Goal: Use online tool/utility: Utilize a website feature to perform a specific function

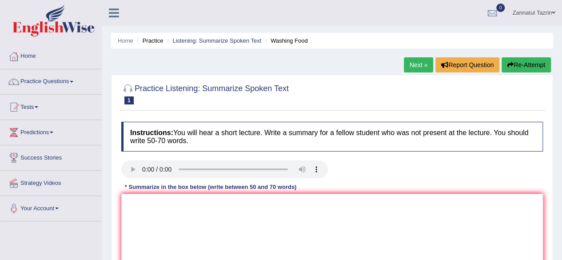
scroll to position [1, 0]
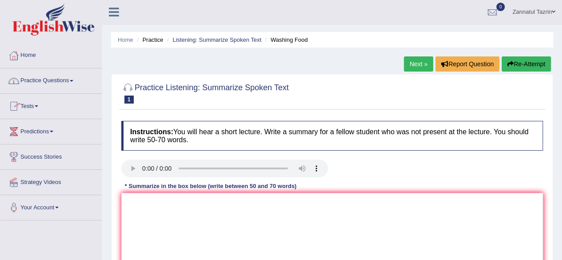
click at [60, 80] on link "Practice Questions" at bounding box center [50, 79] width 101 height 22
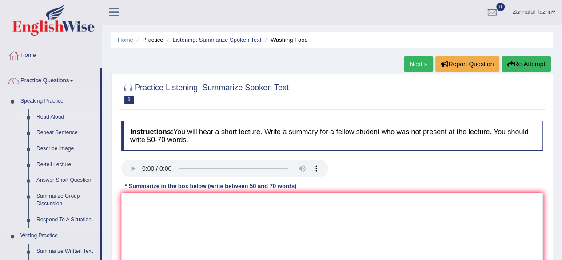
click at [44, 114] on link "Read Aloud" at bounding box center [65, 117] width 67 height 16
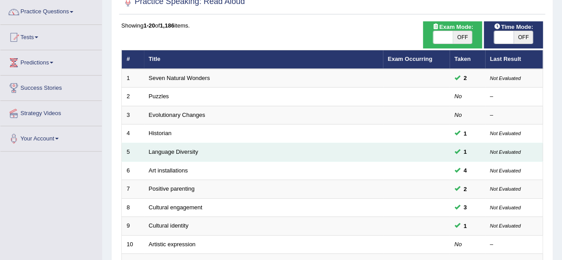
scroll to position [70, 0]
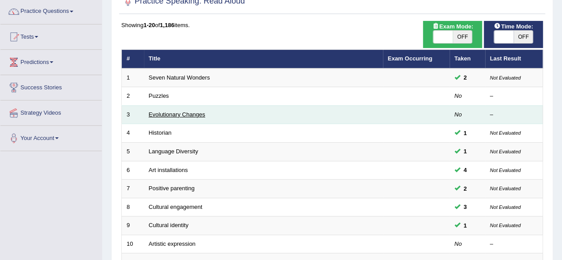
click at [172, 112] on link "Evolutionary Changes" at bounding box center [177, 114] width 56 height 7
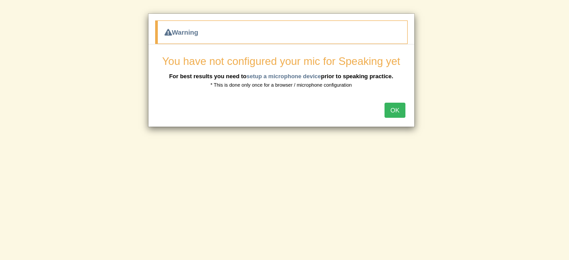
click at [396, 113] on button "OK" at bounding box center [395, 110] width 20 height 15
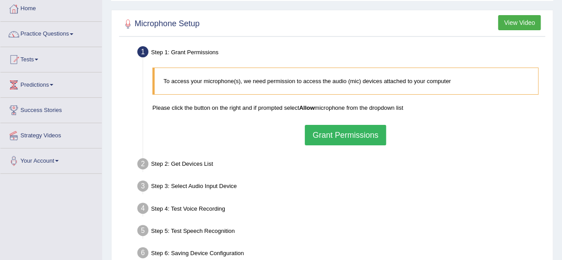
scroll to position [48, 0]
click at [348, 135] on button "Grant Permissions" at bounding box center [345, 134] width 81 height 20
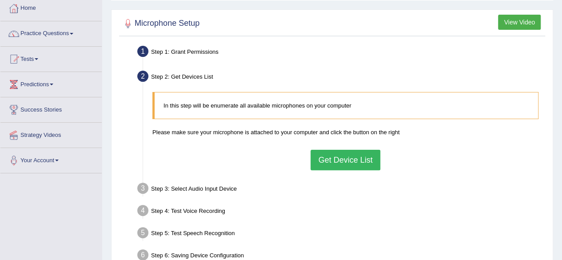
click at [334, 159] on button "Get Device List" at bounding box center [345, 160] width 69 height 20
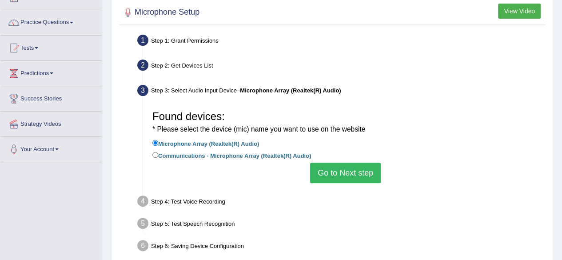
scroll to position [60, 0]
click at [260, 155] on label "Communications - Microphone Array (Realtek(R) Audio)" at bounding box center [231, 155] width 159 height 10
click at [158, 155] on input "Communications - Microphone Array (Realtek(R) Audio)" at bounding box center [155, 155] width 6 height 6
radio input "true"
click at [248, 145] on label "Microphone Array (Realtek(R) Audio)" at bounding box center [205, 143] width 107 height 10
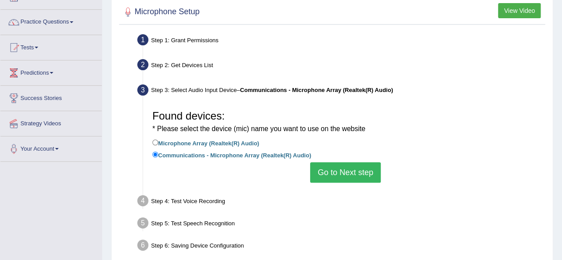
click at [158, 145] on input "Microphone Array (Realtek(R) Audio)" at bounding box center [155, 143] width 6 height 6
radio input "true"
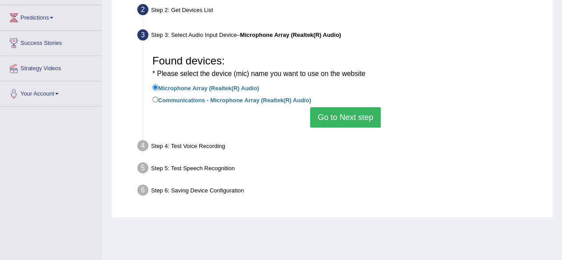
click at [361, 114] on button "Go to Next step" at bounding box center [345, 117] width 71 height 20
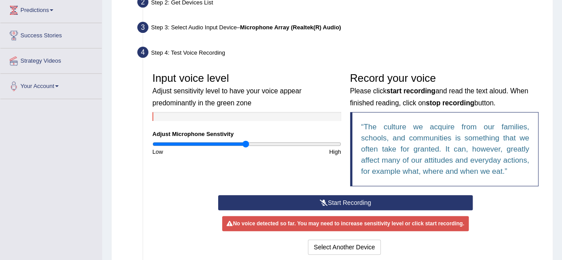
scroll to position [123, 0]
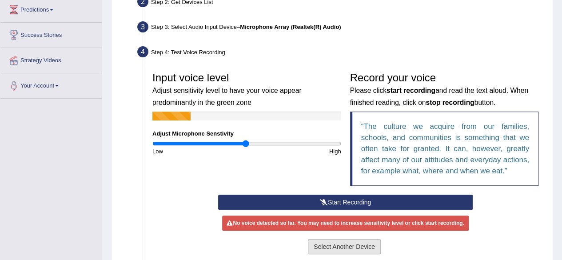
click at [340, 246] on button "Select Another Device" at bounding box center [344, 246] width 73 height 15
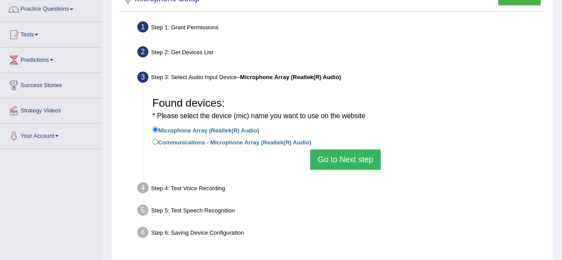
scroll to position [72, 0]
click at [255, 144] on label "Communications - Microphone Array (Realtek(R) Audio)" at bounding box center [231, 142] width 159 height 10
click at [158, 144] on input "Communications - Microphone Array (Realtek(R) Audio)" at bounding box center [155, 142] width 6 height 6
radio input "true"
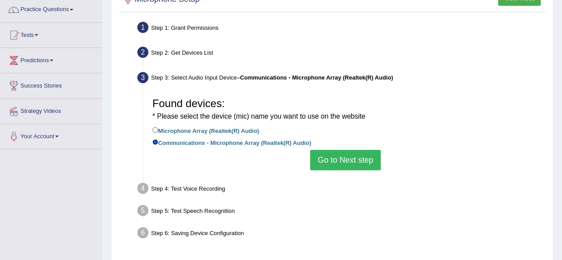
scroll to position [101, 0]
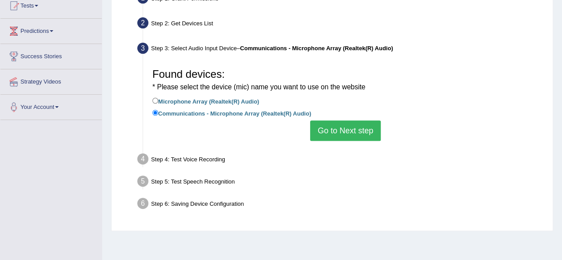
click at [349, 135] on button "Go to Next step" at bounding box center [345, 130] width 71 height 20
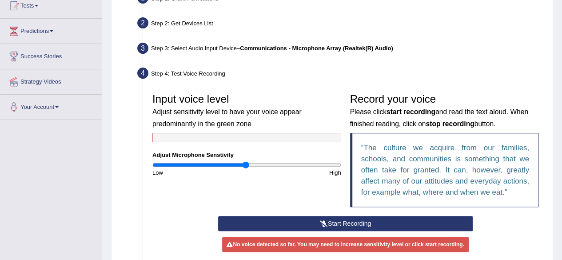
click at [354, 226] on button "Start Recording" at bounding box center [345, 223] width 255 height 15
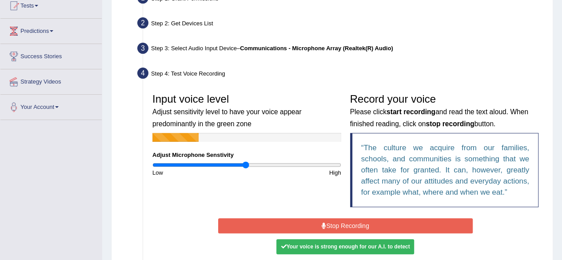
scroll to position [110, 0]
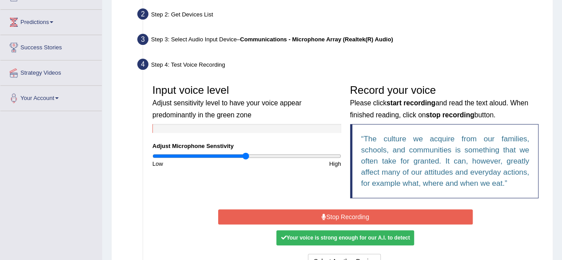
click at [355, 218] on button "Stop Recording" at bounding box center [345, 216] width 255 height 15
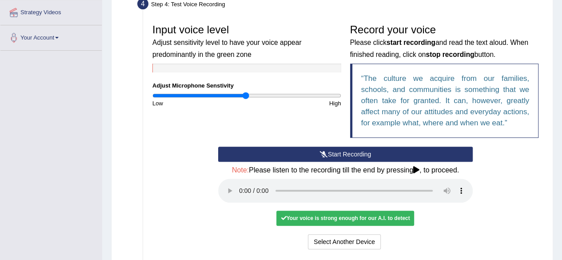
scroll to position [173, 0]
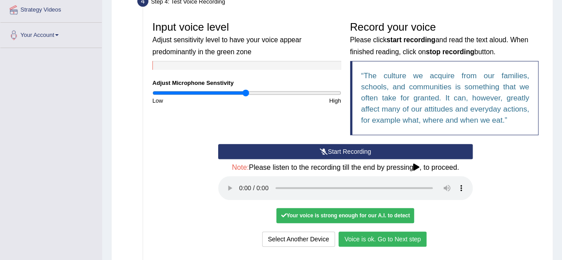
click at [407, 241] on button "Voice is ok. Go to Next step" at bounding box center [383, 239] width 88 height 15
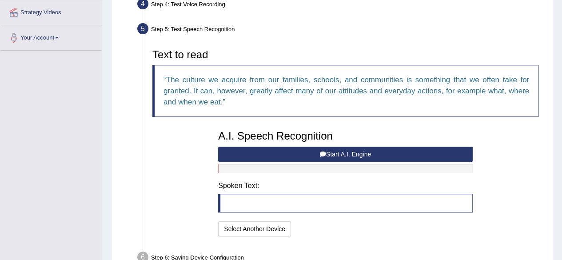
scroll to position [167, 0]
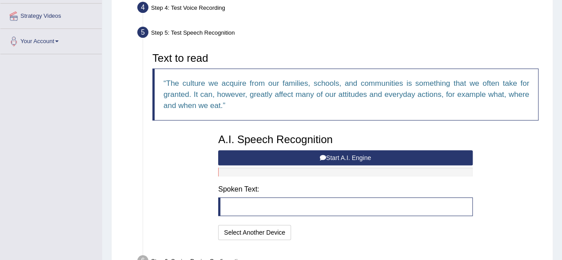
click at [358, 158] on button "Start A.I. Engine" at bounding box center [345, 157] width 255 height 15
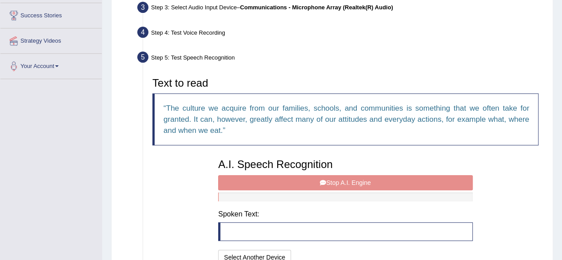
scroll to position [143, 0]
click at [358, 184] on div "A.I. Speech Recognition Start A.I. Engine Stop A.I. Engine Note: Please listen …" at bounding box center [346, 210] width 264 height 113
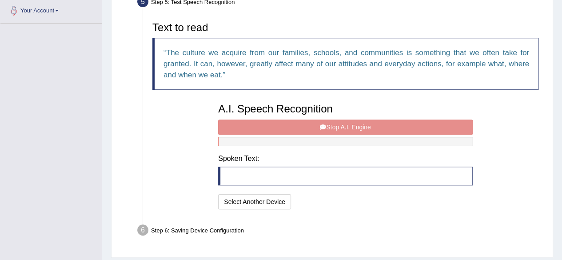
scroll to position [213, 0]
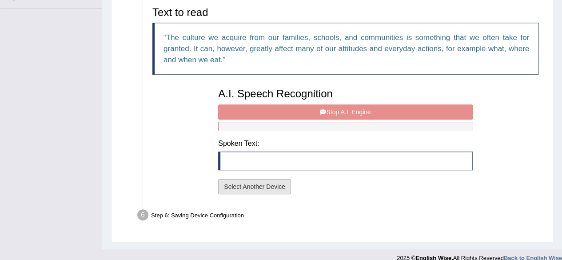
click at [265, 189] on button "Select Another Device" at bounding box center [254, 186] width 73 height 15
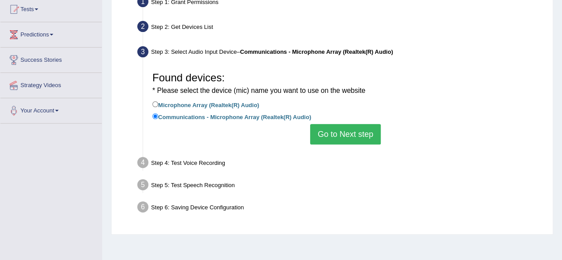
scroll to position [97, 0]
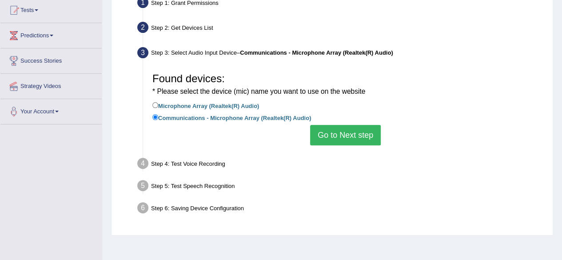
click at [189, 106] on label "Microphone Array (Realtek(R) Audio)" at bounding box center [205, 105] width 107 height 10
click at [158, 106] on input "Microphone Array (Realtek(R) Audio)" at bounding box center [155, 105] width 6 height 6
radio input "true"
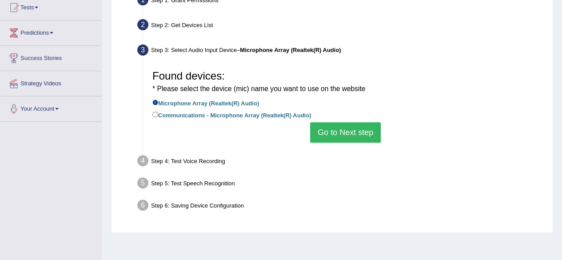
scroll to position [109, 0]
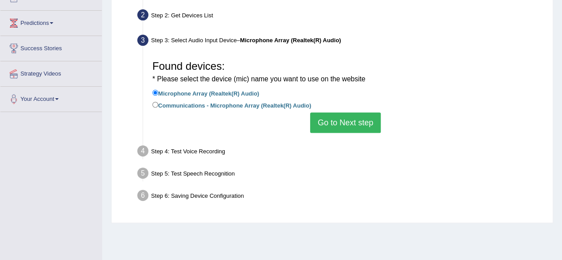
click at [349, 120] on button "Go to Next step" at bounding box center [345, 122] width 71 height 20
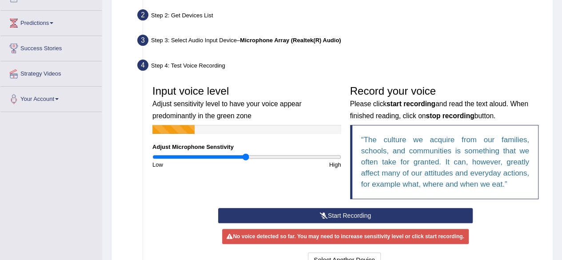
click at [337, 213] on button "Start Recording" at bounding box center [345, 215] width 255 height 15
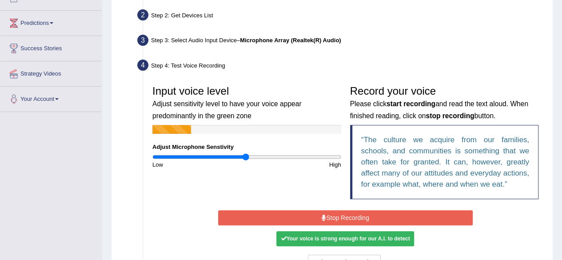
click at [337, 213] on button "Stop Recording" at bounding box center [345, 217] width 255 height 15
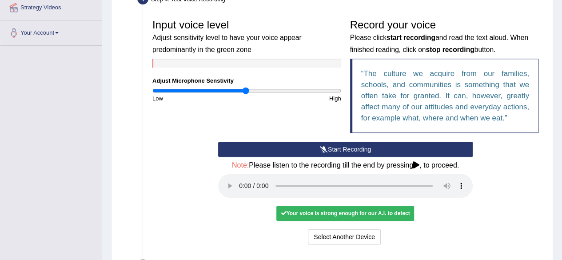
scroll to position [175, 0]
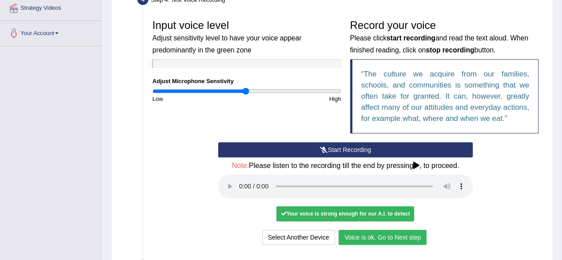
click at [359, 236] on button "Voice is ok. Go to Next step" at bounding box center [383, 237] width 88 height 15
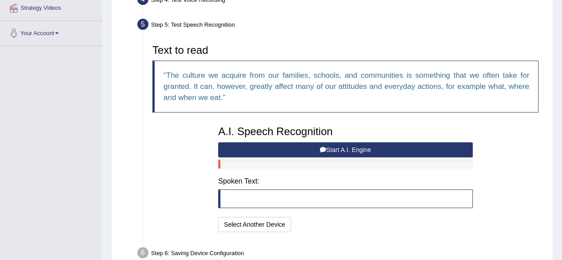
scroll to position [203, 0]
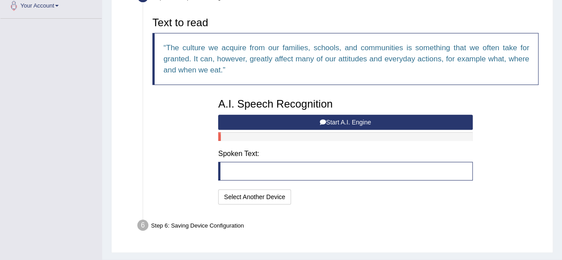
click at [375, 120] on button "Start A.I. Engine" at bounding box center [345, 122] width 255 height 15
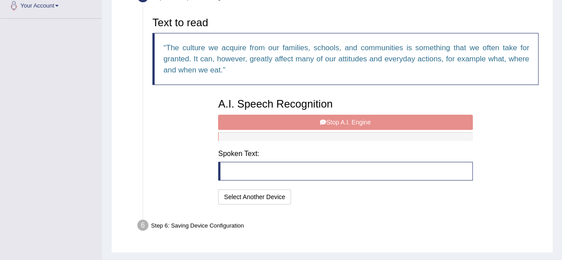
click at [375, 120] on div "A.I. Speech Recognition Start A.I. Engine Stop A.I. Engine Note: Please listen …" at bounding box center [346, 150] width 264 height 113
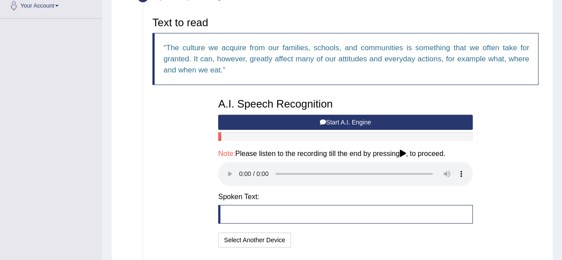
click at [365, 122] on button "Start A.I. Engine" at bounding box center [345, 122] width 255 height 15
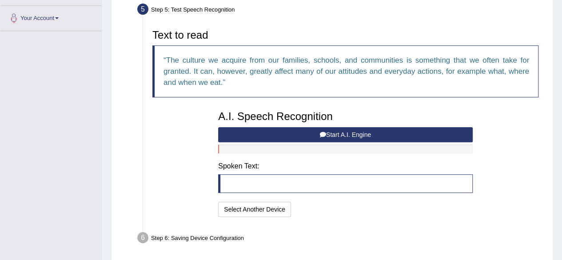
scroll to position [190, 0]
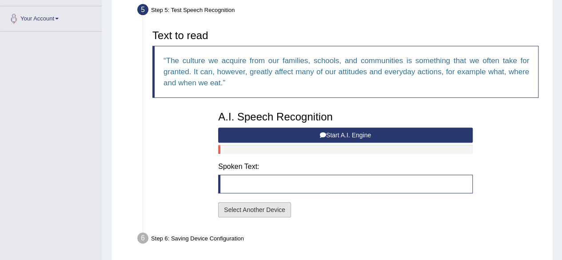
click at [261, 211] on button "Select Another Device" at bounding box center [254, 209] width 73 height 15
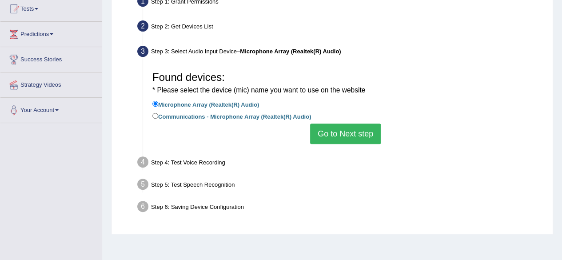
scroll to position [98, 0]
click at [214, 105] on label "Microphone Array (Realtek(R) Audio)" at bounding box center [205, 105] width 107 height 10
click at [158, 105] on input "Microphone Array (Realtek(R) Audio)" at bounding box center [155, 104] width 6 height 6
click at [346, 136] on button "Go to Next step" at bounding box center [345, 134] width 71 height 20
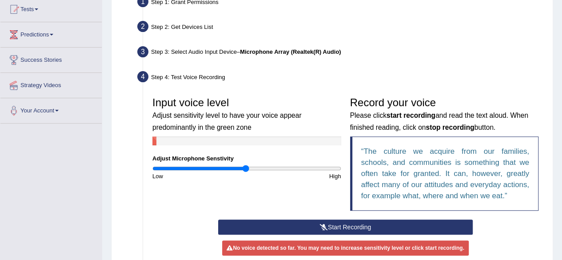
click at [342, 225] on button "Start Recording" at bounding box center [345, 227] width 255 height 15
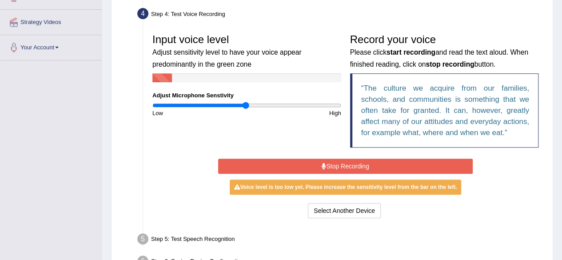
scroll to position [160, 0]
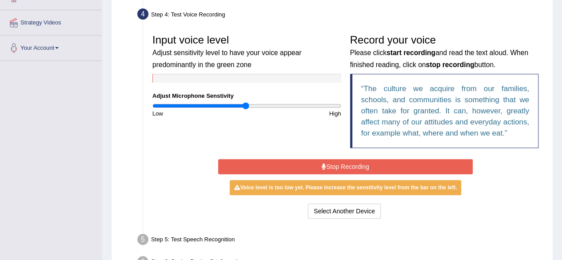
click at [349, 166] on button "Stop Recording" at bounding box center [345, 166] width 255 height 15
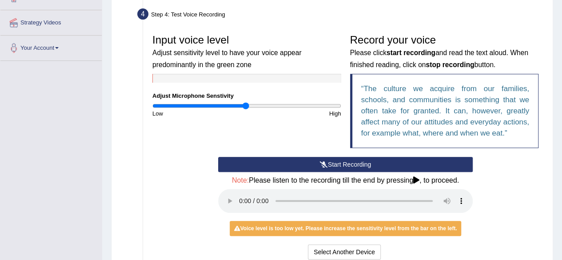
click at [350, 165] on button "Start Recording" at bounding box center [345, 164] width 255 height 15
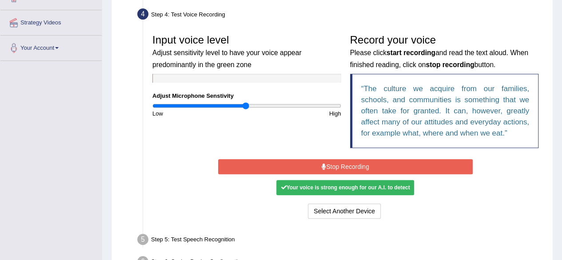
click at [360, 161] on button "Stop Recording" at bounding box center [345, 166] width 255 height 15
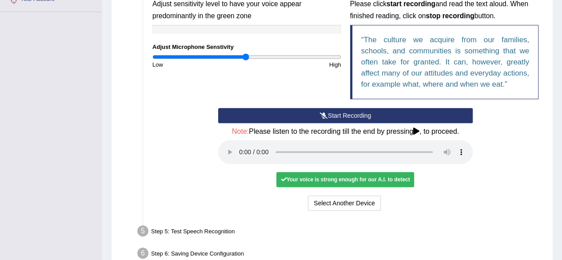
scroll to position [214, 0]
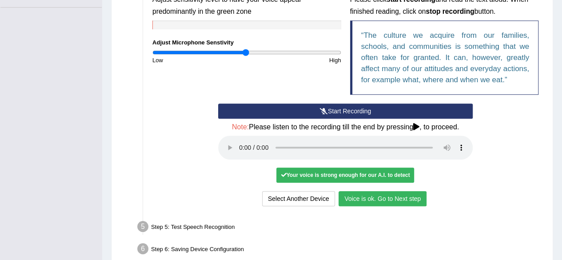
click at [409, 202] on button "Voice is ok. Go to Next step" at bounding box center [383, 198] width 88 height 15
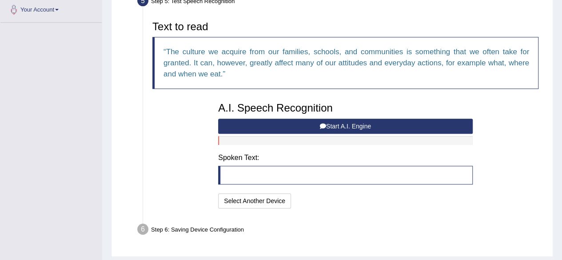
scroll to position [223, 0]
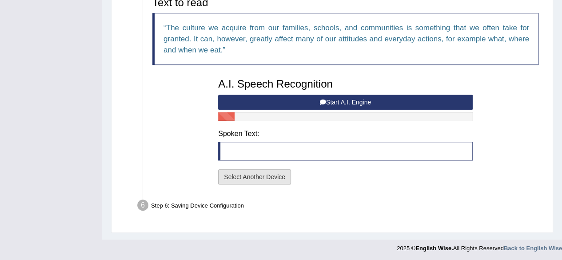
click at [268, 176] on button "Select Another Device" at bounding box center [254, 176] width 73 height 15
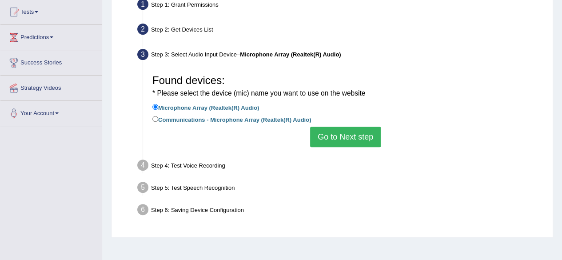
scroll to position [105, 0]
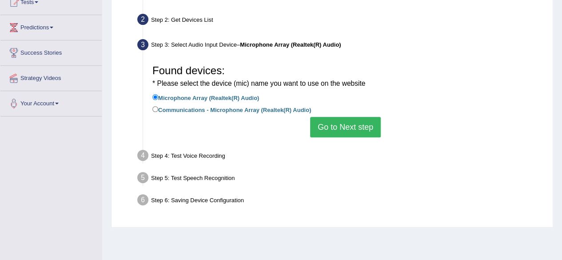
click at [349, 132] on button "Go to Next step" at bounding box center [345, 127] width 71 height 20
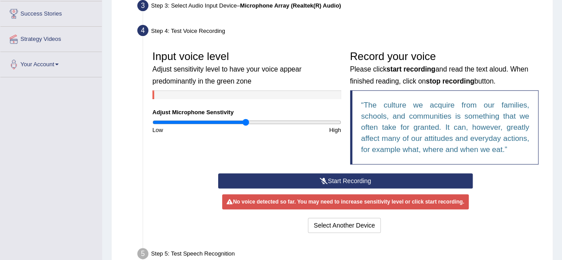
scroll to position [144, 0]
click at [340, 185] on button "Start Recording" at bounding box center [345, 180] width 255 height 15
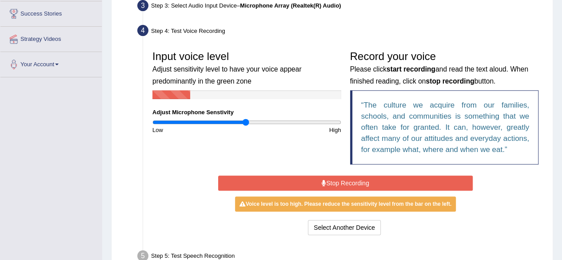
click at [340, 185] on button "Stop Recording" at bounding box center [345, 183] width 255 height 15
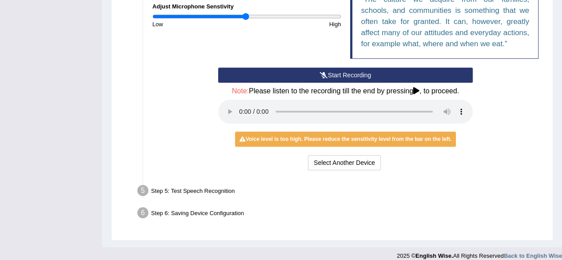
scroll to position [249, 0]
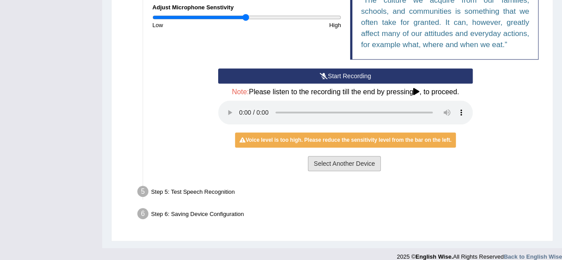
click at [346, 164] on button "Select Another Device" at bounding box center [344, 163] width 73 height 15
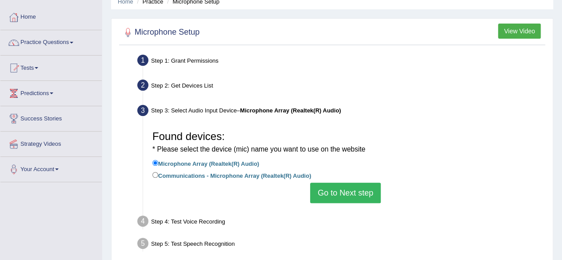
scroll to position [36, 0]
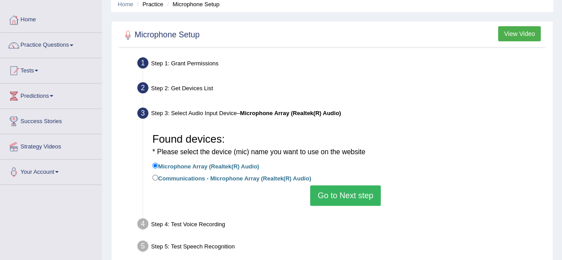
click at [197, 88] on div "Step 2: Get Devices List" at bounding box center [341, 90] width 416 height 20
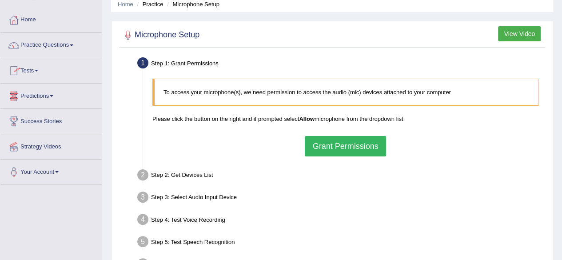
click at [354, 148] on button "Grant Permissions" at bounding box center [345, 146] width 81 height 20
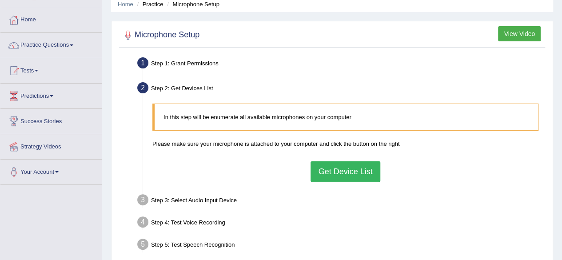
click at [345, 171] on button "Get Device List" at bounding box center [345, 171] width 69 height 20
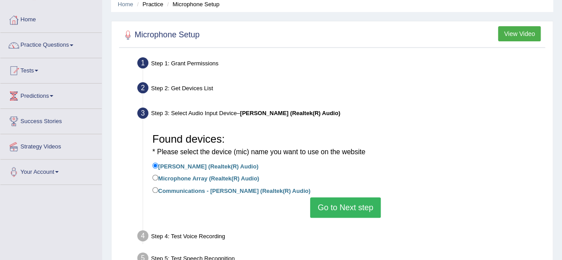
click at [334, 207] on button "Go to Next step" at bounding box center [345, 207] width 71 height 20
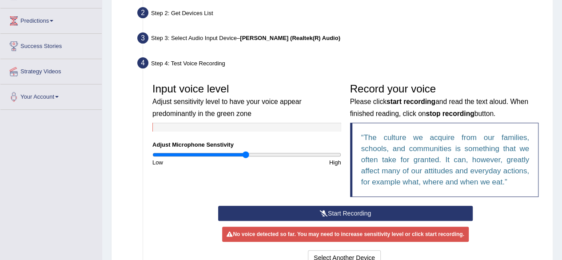
scroll to position [111, 0]
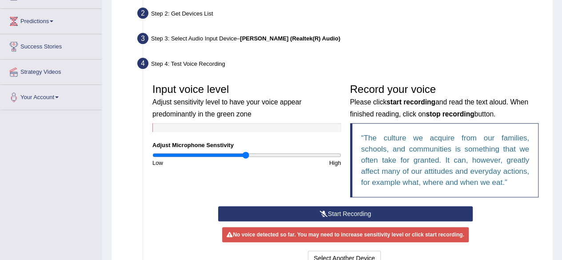
click at [337, 211] on button "Start Recording" at bounding box center [345, 213] width 255 height 15
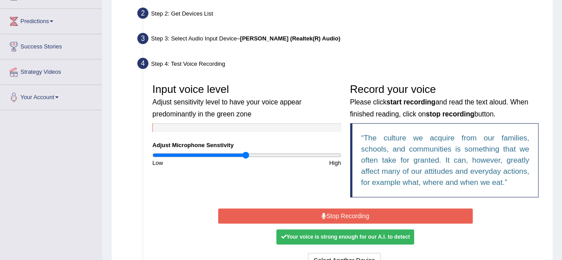
click at [337, 215] on button "Stop Recording" at bounding box center [345, 215] width 255 height 15
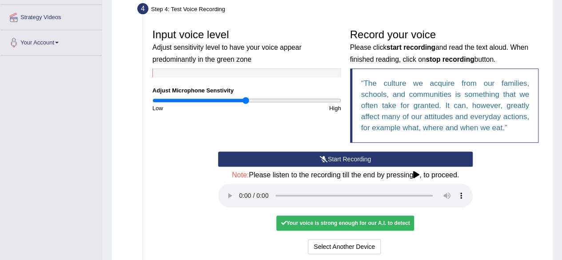
scroll to position [168, 0]
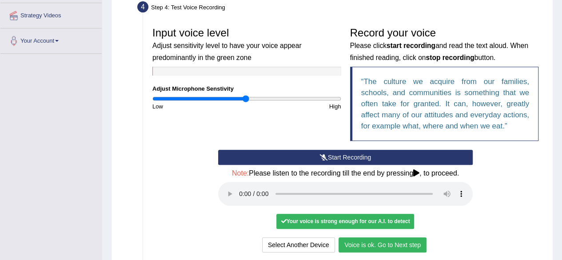
click at [378, 245] on button "Voice is ok. Go to Next step" at bounding box center [383, 244] width 88 height 15
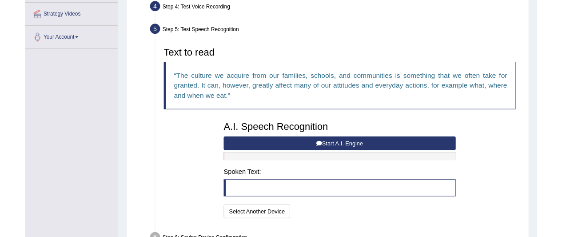
scroll to position [222, 0]
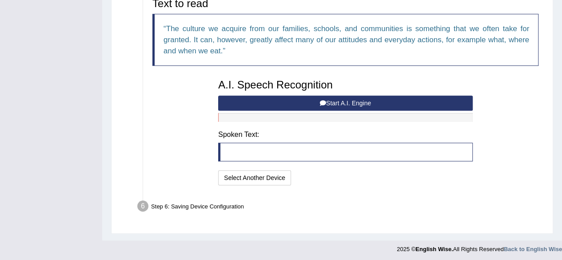
click at [357, 102] on button "Start A.I. Engine" at bounding box center [345, 103] width 255 height 15
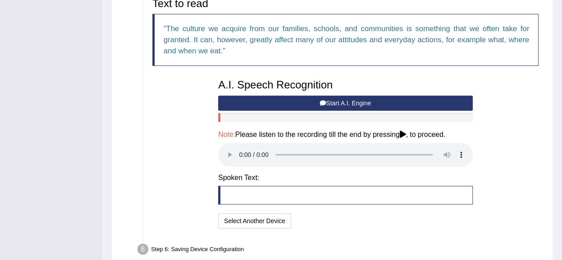
click at [357, 102] on button "Start A.I. Engine" at bounding box center [345, 103] width 255 height 15
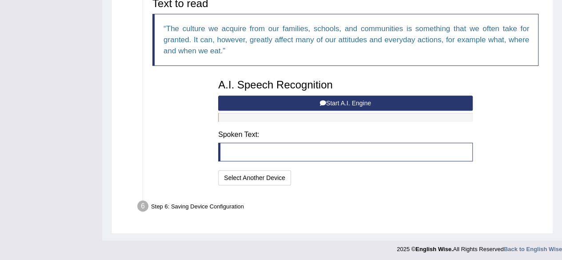
click at [357, 102] on button "Start A.I. Engine" at bounding box center [345, 103] width 255 height 15
drag, startPoint x: 68, startPoint y: 167, endPoint x: 68, endPoint y: 144, distance: 23.1
click at [68, 167] on div "Toggle navigation Home Practice Questions Speaking Practice Read Aloud Repeat S…" at bounding box center [281, 18] width 562 height 480
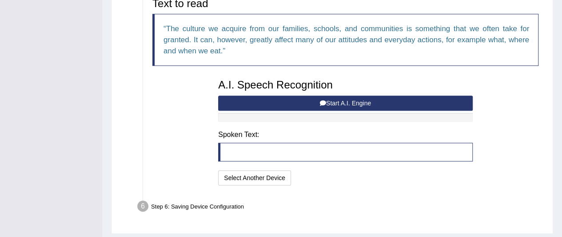
click at [337, 104] on button "Start A.I. Engine" at bounding box center [345, 103] width 255 height 15
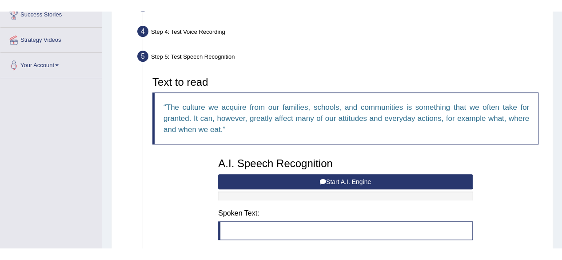
scroll to position [152, 0]
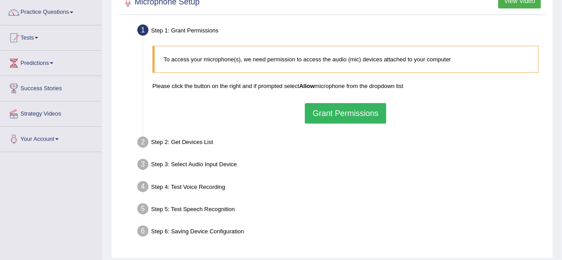
scroll to position [70, 0]
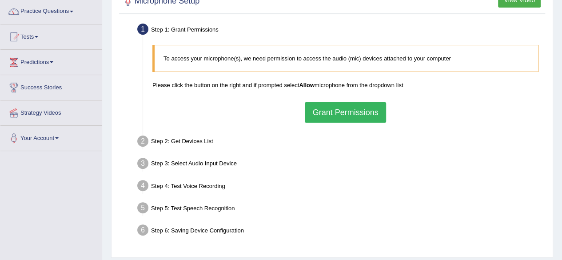
click at [338, 109] on button "Grant Permissions" at bounding box center [345, 112] width 81 height 20
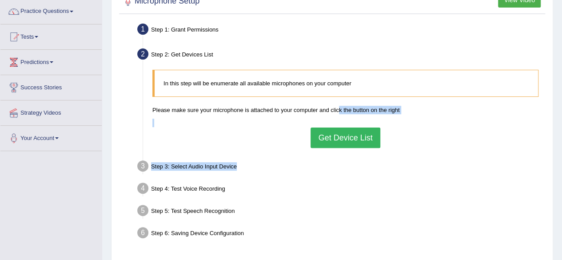
drag, startPoint x: 338, startPoint y: 109, endPoint x: 345, endPoint y: 160, distance: 50.8
click at [345, 160] on ul "Step 1: Grant Permissions To access your microphone(s), we need permission to a…" at bounding box center [332, 132] width 422 height 223
click at [345, 168] on div "Step 3: Select Audio Input Device –" at bounding box center [341, 168] width 416 height 20
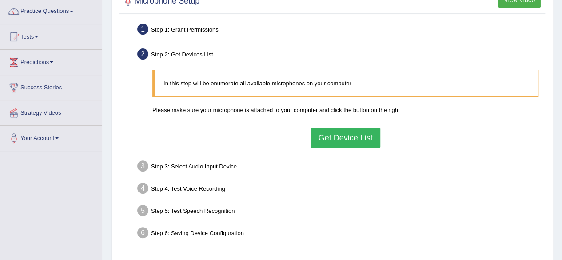
click at [352, 134] on button "Get Device List" at bounding box center [345, 138] width 69 height 20
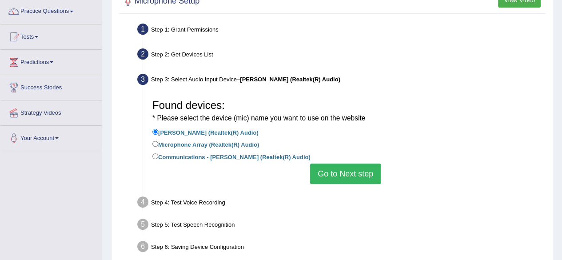
click at [339, 174] on button "Go to Next step" at bounding box center [345, 174] width 71 height 20
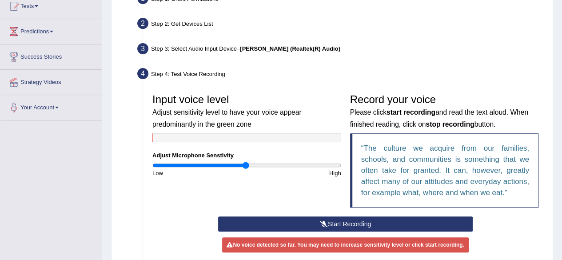
scroll to position [101, 0]
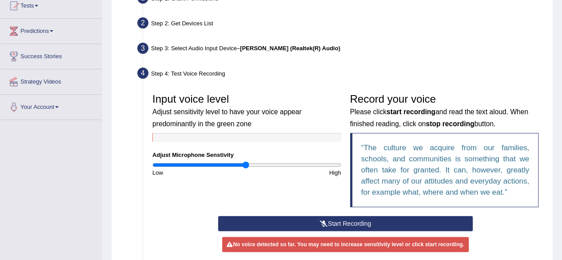
click at [341, 221] on button "Start Recording" at bounding box center [345, 223] width 255 height 15
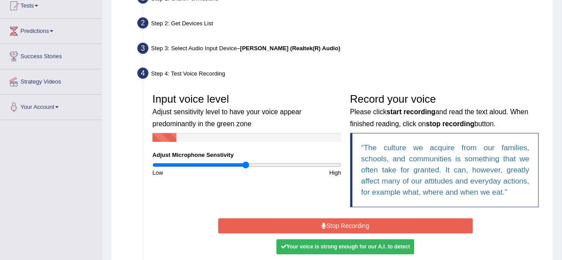
click at [341, 221] on button "Stop Recording" at bounding box center [345, 225] width 255 height 15
click at [0, 0] on button "Start Recording" at bounding box center [0, 0] width 0 height 0
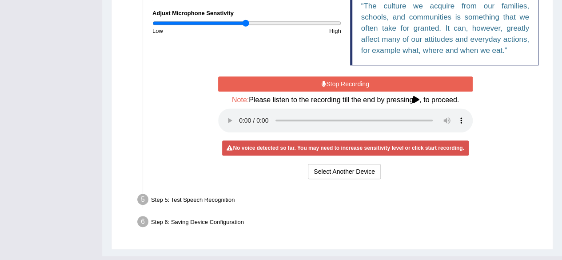
scroll to position [210, 0]
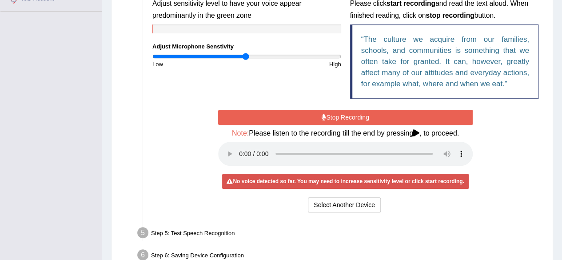
click at [368, 120] on button "Stop Recording" at bounding box center [345, 117] width 255 height 15
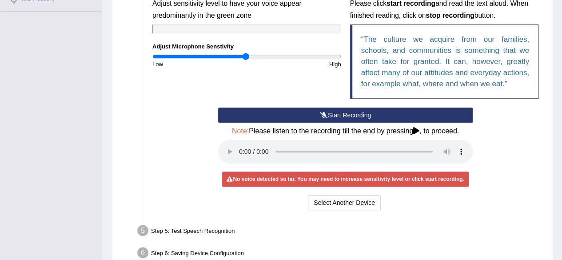
click at [345, 117] on button "Start Recording" at bounding box center [345, 115] width 255 height 15
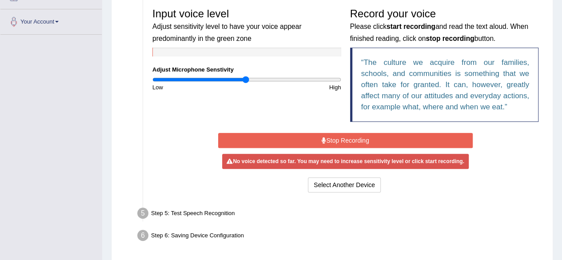
scroll to position [188, 0]
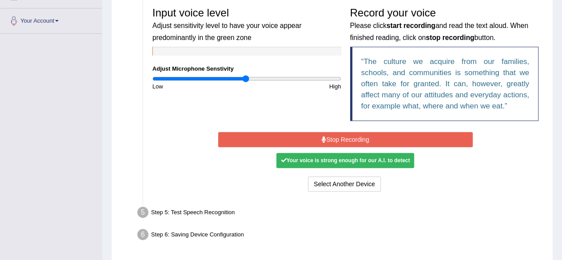
click at [348, 134] on button "Stop Recording" at bounding box center [345, 139] width 255 height 15
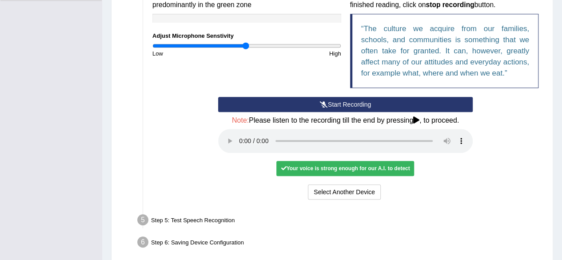
scroll to position [221, 0]
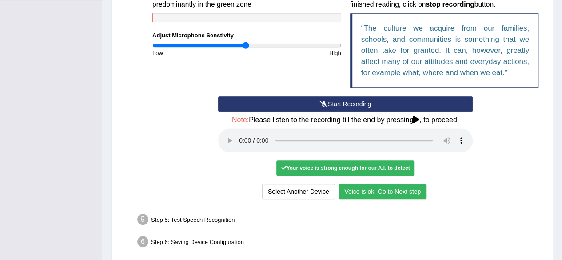
click at [395, 194] on button "Voice is ok. Go to Next step" at bounding box center [383, 191] width 88 height 15
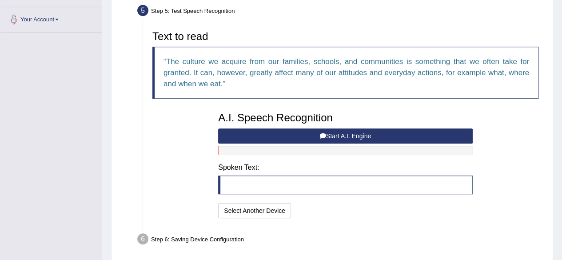
scroll to position [187, 0]
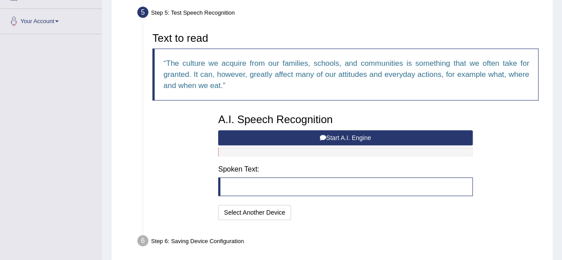
click at [359, 139] on button "Start A.I. Engine" at bounding box center [345, 137] width 255 height 15
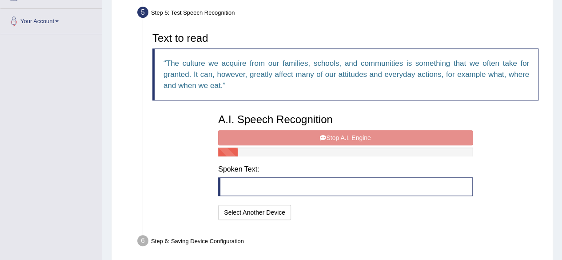
click at [359, 139] on div "A.I. Speech Recognition Start A.I. Engine Stop A.I. Engine Note: Please listen …" at bounding box center [346, 165] width 264 height 113
